Goal: Transaction & Acquisition: Purchase product/service

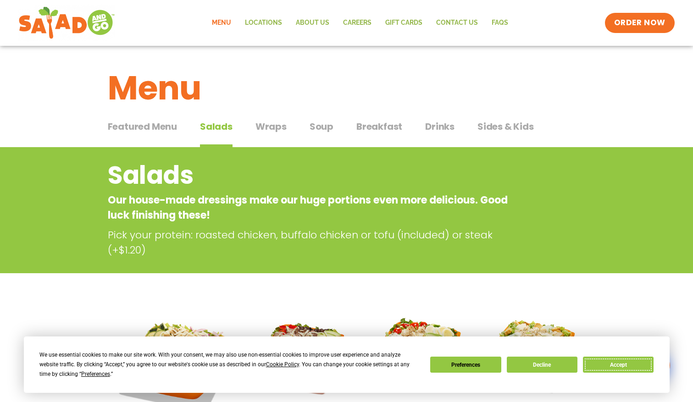
click at [629, 367] on button "Accept" at bounding box center [618, 365] width 71 height 16
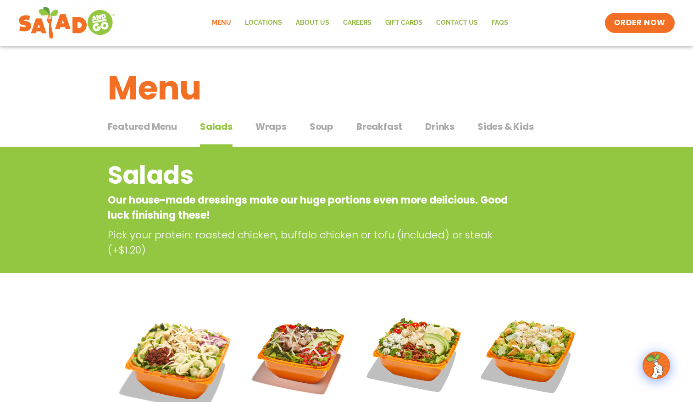
click at [391, 125] on span "Breakfast" at bounding box center [379, 127] width 46 height 14
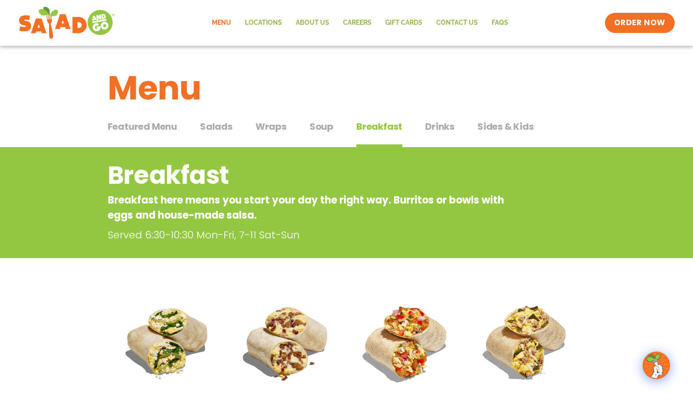
click at [219, 124] on span "Salads" at bounding box center [216, 127] width 33 height 14
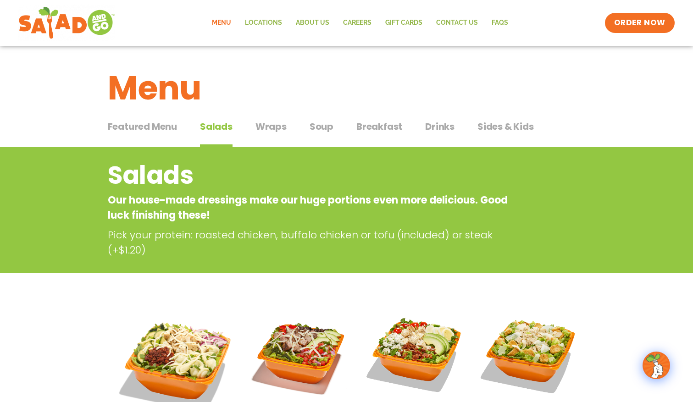
click at [276, 128] on span "Wraps" at bounding box center [270, 127] width 31 height 14
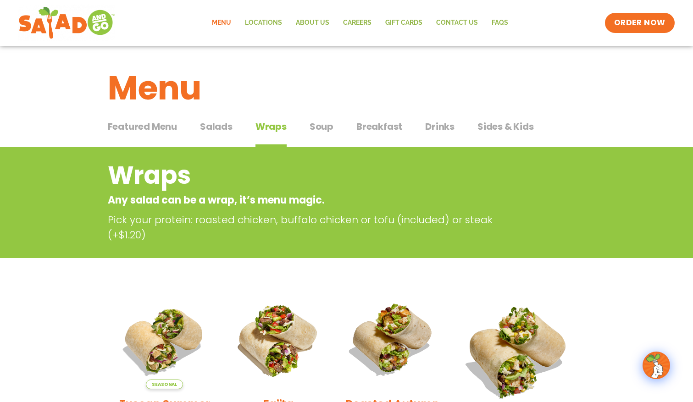
click at [330, 130] on span "Soup" at bounding box center [321, 127] width 24 height 14
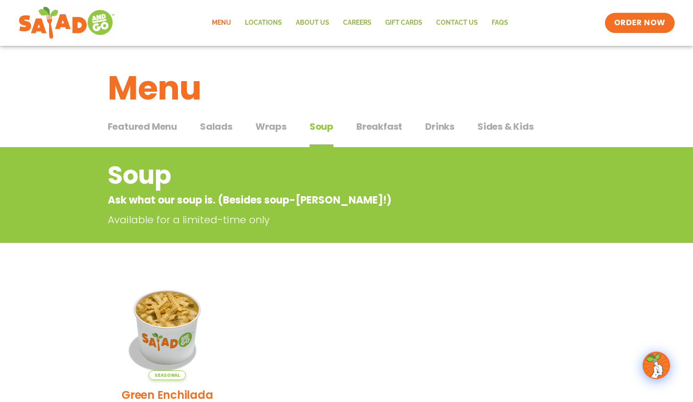
click at [227, 128] on span "Salads" at bounding box center [216, 127] width 33 height 14
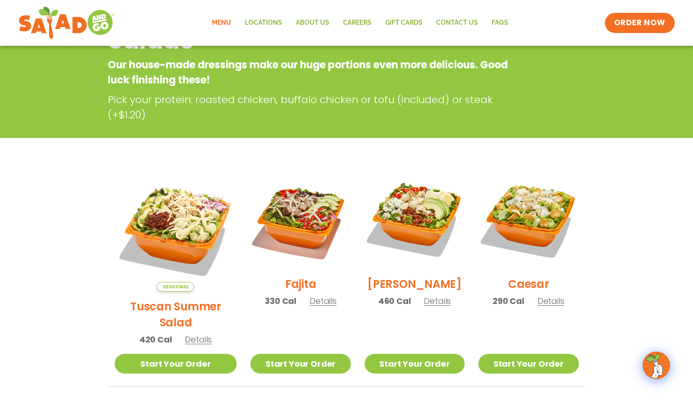
scroll to position [138, 0]
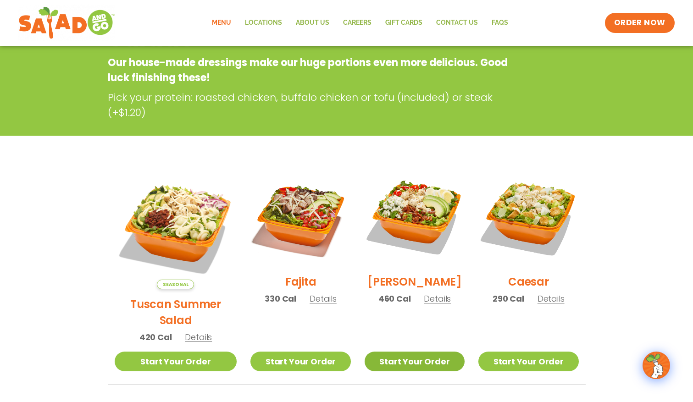
click at [413, 352] on link "Start Your Order" at bounding box center [414, 362] width 100 height 20
